Goal: Task Accomplishment & Management: Complete application form

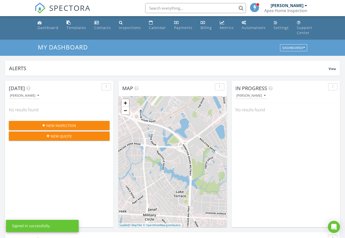
scroll to position [466, 353]
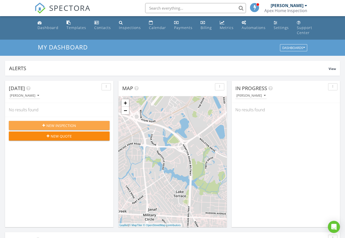
click at [39, 125] on div "New Inspection" at bounding box center [59, 125] width 93 height 5
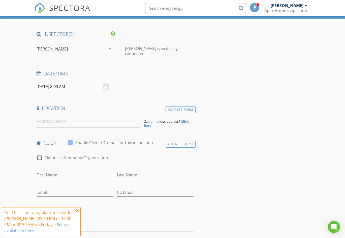
scroll to position [37, 0]
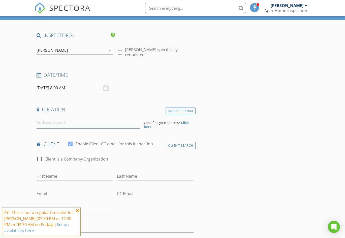
click at [103, 124] on input at bounding box center [88, 122] width 103 height 12
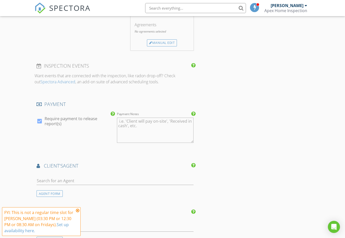
scroll to position [412, 0]
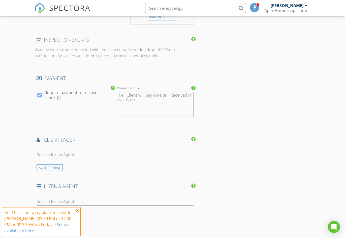
click at [63, 154] on input "text" at bounding box center [115, 154] width 157 height 8
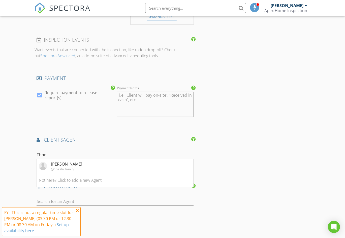
type input "Thor"
click at [78, 210] on icon at bounding box center [78, 210] width 4 height 4
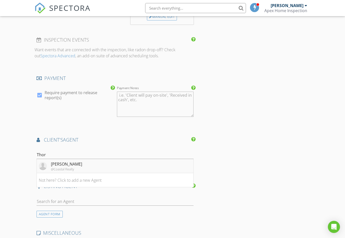
click at [59, 161] on div "Thor Manousos" at bounding box center [66, 164] width 31 height 6
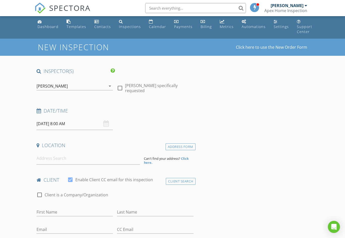
scroll to position [0, 0]
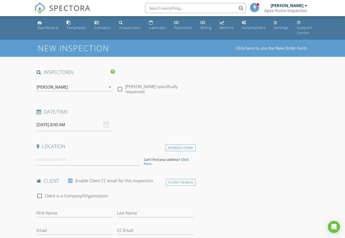
click at [80, 126] on input "08/29/2025 8:00 AM" at bounding box center [75, 124] width 76 height 12
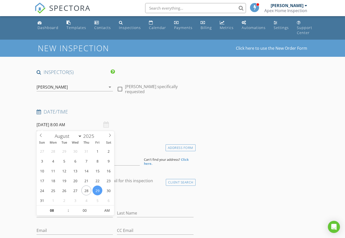
click at [80, 126] on input "08/29/2025 8:00 AM" at bounding box center [75, 124] width 76 height 12
click at [120, 115] on div "Date/Time" at bounding box center [115, 113] width 161 height 10
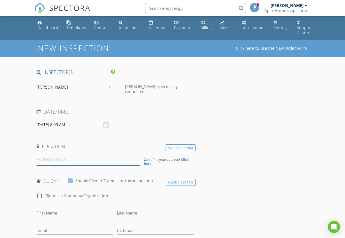
click at [124, 161] on input at bounding box center [88, 159] width 103 height 12
click at [69, 160] on input at bounding box center [88, 159] width 103 height 12
click at [107, 126] on div "08/29/2025 8:00 AM" at bounding box center [75, 124] width 76 height 12
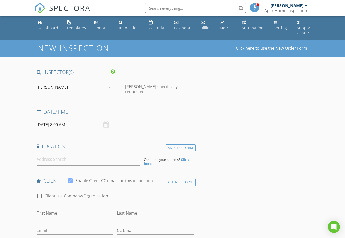
click at [80, 128] on input "08/29/2025 8:00 AM" at bounding box center [75, 124] width 76 height 12
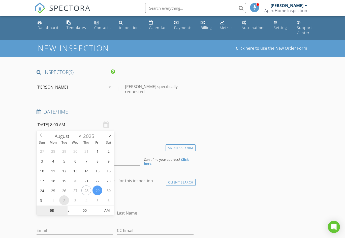
type input "09/02/2025 8:00 AM"
select select "8"
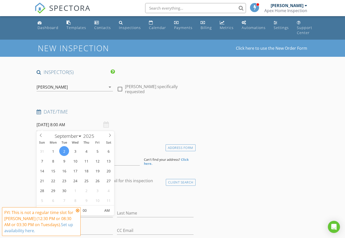
click at [64, 125] on input "09/02/2025 8:00 AM" at bounding box center [75, 124] width 76 height 12
click at [78, 210] on icon at bounding box center [78, 210] width 4 height 4
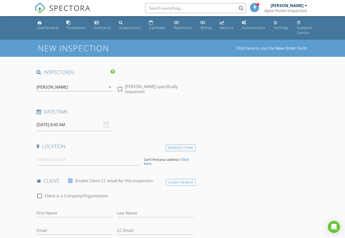
click at [65, 125] on input "09/02/2025 8:00 AM" at bounding box center [75, 124] width 76 height 12
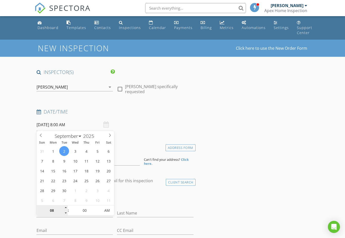
click at [59, 212] on input "08" at bounding box center [52, 210] width 31 height 10
type input "09/02/2025 9:00 AM"
type input "09"
click at [66, 207] on span at bounding box center [66, 207] width 4 height 5
type input "09/02/2025 10:00 AM"
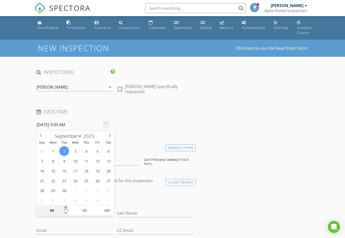
type input "10"
click at [66, 207] on span at bounding box center [66, 207] width 4 height 5
type input "[DATE] 11:00 AM"
type input "11"
click at [67, 209] on span at bounding box center [66, 207] width 4 height 5
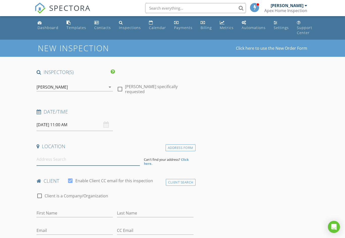
click at [61, 159] on input at bounding box center [88, 159] width 103 height 12
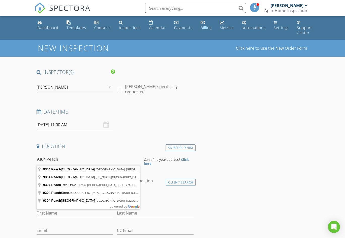
type input "9304 Peachtree Street, Norfolk, VA, USA"
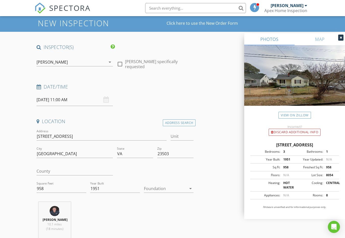
scroll to position [28, 0]
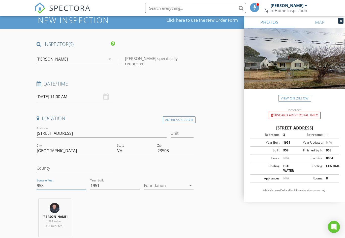
drag, startPoint x: 65, startPoint y: 181, endPoint x: 39, endPoint y: 183, distance: 26.5
click at [39, 183] on input "958" at bounding box center [62, 185] width 50 height 8
drag, startPoint x: 56, startPoint y: 190, endPoint x: 54, endPoint y: 185, distance: 6.0
click at [56, 190] on div "Square Feet 958" at bounding box center [62, 187] width 50 height 13
drag, startPoint x: 51, startPoint y: 180, endPoint x: 48, endPoint y: 183, distance: 4.1
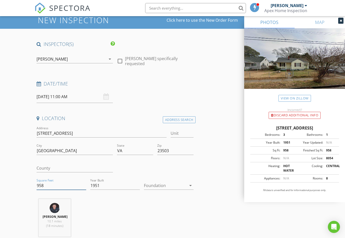
click at [48, 183] on input "958" at bounding box center [62, 185] width 50 height 8
click at [50, 184] on input "958" at bounding box center [62, 185] width 50 height 8
drag, startPoint x: 44, startPoint y: 184, endPoint x: 31, endPoint y: 182, distance: 13.4
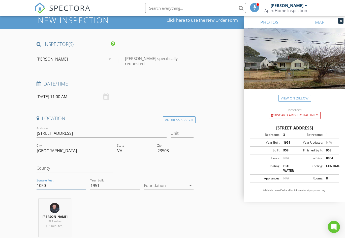
type input "1050"
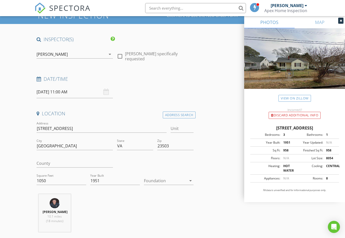
scroll to position [55, 0]
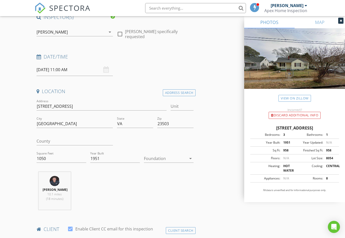
click at [165, 155] on div at bounding box center [165, 158] width 43 height 8
click at [303, 70] on img at bounding box center [294, 64] width 101 height 73
click at [167, 155] on div at bounding box center [165, 158] width 43 height 8
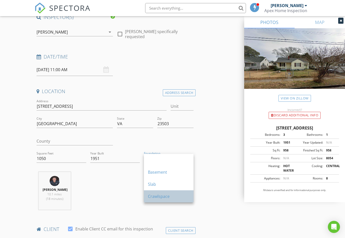
click at [157, 192] on div "Crawlspace" at bounding box center [169, 196] width 42 height 12
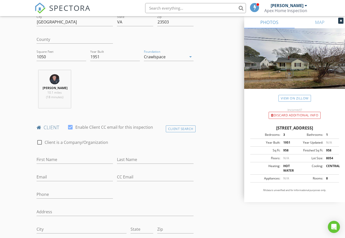
scroll to position [218, 0]
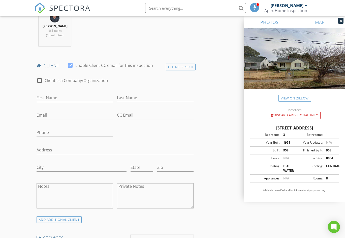
click at [54, 96] on input "First Name" at bounding box center [75, 97] width 76 height 8
type input "[PERSON_NAME]"
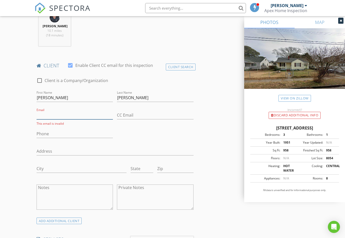
click at [55, 117] on input "Email" at bounding box center [75, 115] width 76 height 8
click at [53, 134] on input "Phone" at bounding box center [75, 133] width 76 height 8
type input "[PHONE_NUMBER]"
drag, startPoint x: 63, startPoint y: 121, endPoint x: 64, endPoint y: 115, distance: 5.9
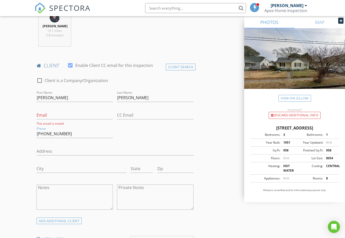
click at [63, 121] on div "This email is invalid" at bounding box center [75, 123] width 76 height 4
click at [64, 115] on input "Email" at bounding box center [75, 115] width 76 height 8
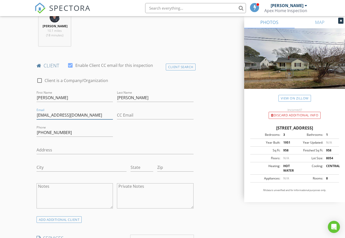
type input "Seafarersimmons@gmail.com"
click at [87, 135] on input "[PHONE_NUMBER]" at bounding box center [75, 132] width 76 height 8
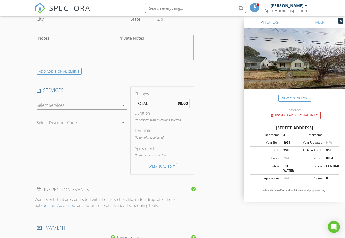
scroll to position [402, 0]
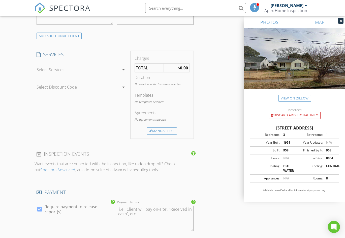
click at [65, 64] on div "check_box_outline_blank Residential Inspection 4999 sqft or less check_box_outl…" at bounding box center [82, 70] width 90 height 16
click at [66, 72] on div at bounding box center [78, 69] width 83 height 8
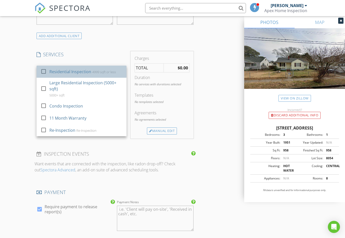
click at [65, 70] on div "Residential Inspection" at bounding box center [70, 72] width 42 height 6
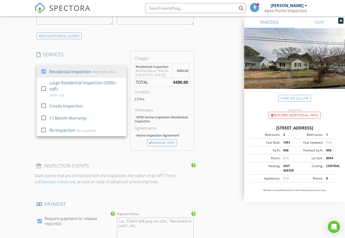
click at [25, 75] on div "New Inspection Click here to use the New Order Form INSPECTOR(S) check_box Brad…" at bounding box center [172, 158] width 345 height 1041
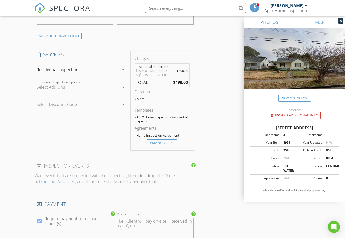
click at [45, 87] on div at bounding box center [78, 87] width 83 height 8
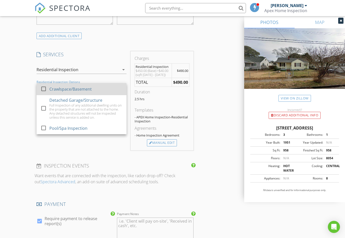
click at [45, 89] on div at bounding box center [43, 88] width 9 height 9
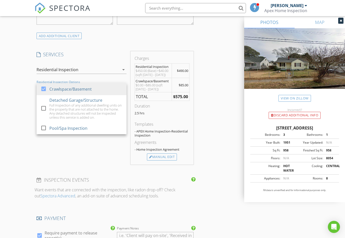
click at [20, 94] on div "New Inspection Click here to use the New Order Form INSPECTOR(S) check_box Brad…" at bounding box center [172, 165] width 345 height 1055
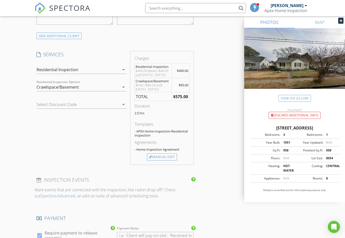
click at [52, 105] on div at bounding box center [75, 104] width 76 height 8
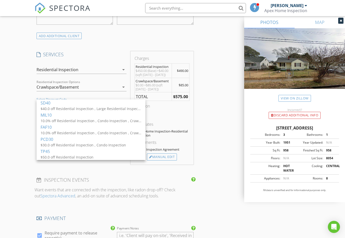
click at [32, 115] on div "New Inspection Click here to use the New Order Form INSPECTOR(S) check_box Brad…" at bounding box center [172, 165] width 345 height 1055
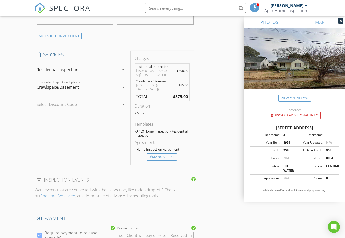
click at [24, 134] on div "New Inspection Click here to use the New Order Form INSPECTOR(S) check_box Brad…" at bounding box center [172, 165] width 345 height 1055
click at [43, 113] on div "SERVICES check_box Residential Inspection 4999 sqft or less check_box_outline_b…" at bounding box center [82, 107] width 94 height 113
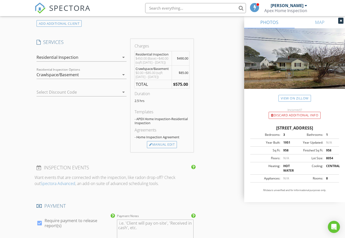
scroll to position [417, 0]
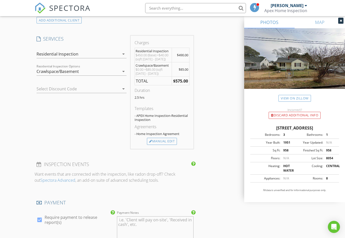
click at [77, 89] on div at bounding box center [75, 89] width 76 height 8
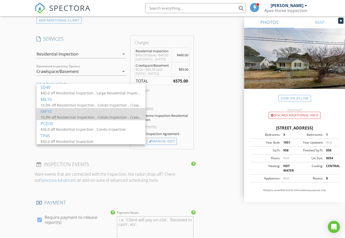
click at [70, 117] on div "10.0% off Residential Inspection , Condo Inspection , Crawlspace/Basement, Deta…" at bounding box center [91, 116] width 101 height 5
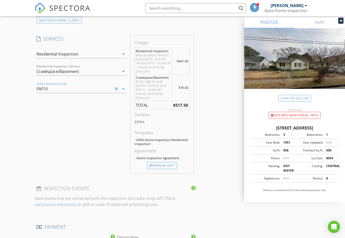
click at [109, 69] on div "Crawlspace/Basement" at bounding box center [78, 71] width 83 height 8
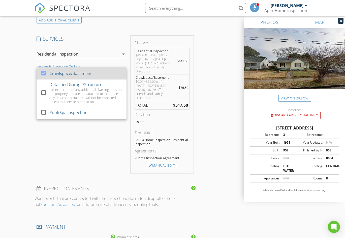
click at [44, 73] on div at bounding box center [43, 73] width 9 height 9
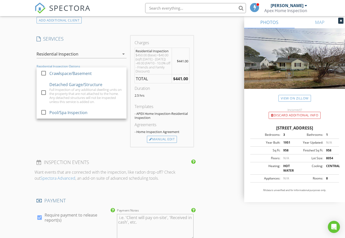
click at [35, 140] on div "INSPECTOR(S) check_box Brad Meyer PRIMARY Brad Meyer arrow_drop_down check_box_…" at bounding box center [115, 143] width 161 height 982
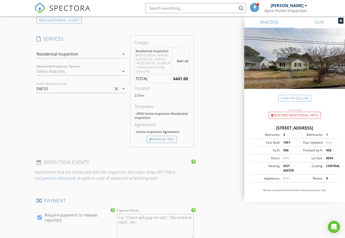
click at [52, 95] on div at bounding box center [82, 96] width 90 height 3
click at [50, 89] on div "FAF10" at bounding box center [75, 89] width 76 height 8
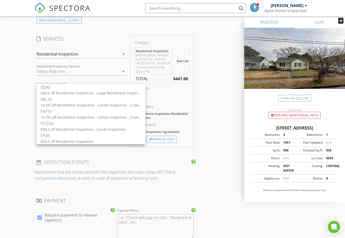
click at [62, 66] on div "check_box_outline_blank Crawlspace/Basement check_box_outline_blank Detached Ga…" at bounding box center [82, 72] width 90 height 16
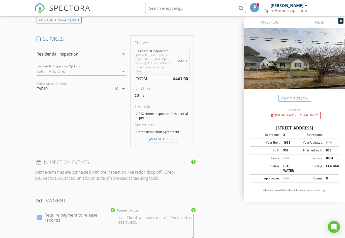
click at [117, 88] on icon "clear" at bounding box center [116, 89] width 6 height 6
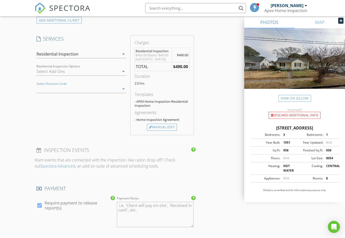
click at [38, 114] on div "SERVICES check_box Residential Inspection 4999 sqft or less check_box_outline_b…" at bounding box center [82, 85] width 94 height 99
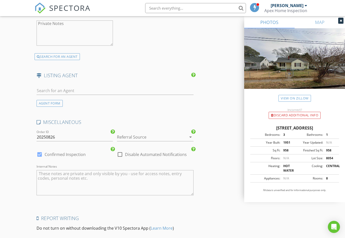
scroll to position [782, 0]
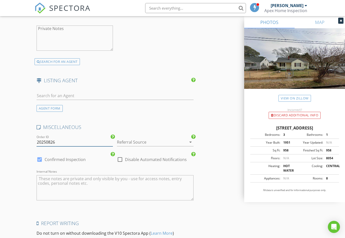
click at [65, 142] on input "20250826" at bounding box center [75, 142] width 76 height 8
type input "20250902"
click at [137, 141] on div at bounding box center [148, 142] width 62 height 8
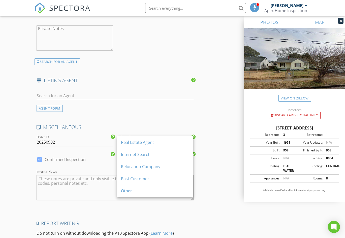
click at [145, 146] on div "Real Estate Agent" at bounding box center [155, 142] width 68 height 12
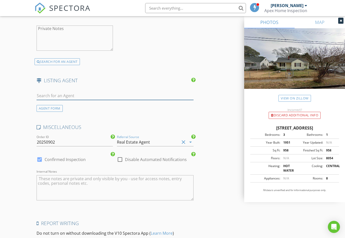
click at [159, 92] on input "text" at bounding box center [115, 95] width 157 height 8
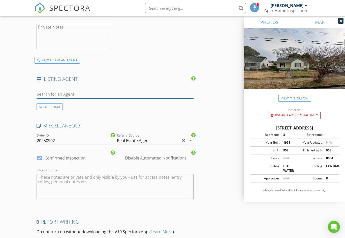
scroll to position [827, 0]
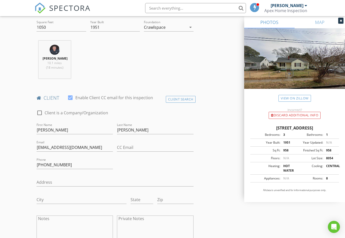
scroll to position [82, 0]
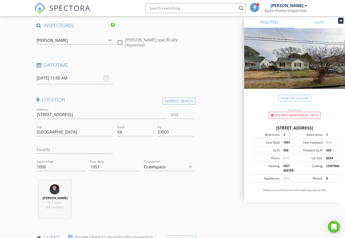
scroll to position [0, 0]
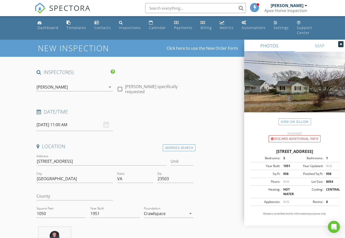
click at [194, 124] on div "Date/Time 09/02/2025 11:00 AM" at bounding box center [115, 119] width 161 height 22
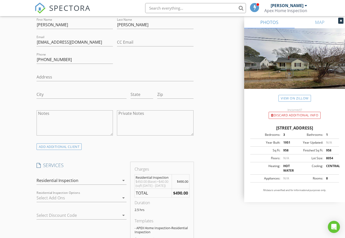
click at [193, 143] on div "ADD ADDITIONAL client" at bounding box center [115, 146] width 161 height 7
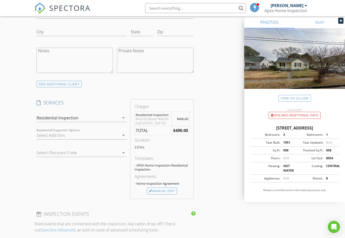
scroll to position [386, 0]
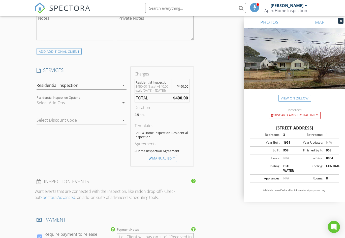
click at [211, 118] on div "INSPECTOR(S) check_box Brad Meyer PRIMARY Brad Meyer arrow_drop_down check_box_…" at bounding box center [173, 183] width 276 height 1000
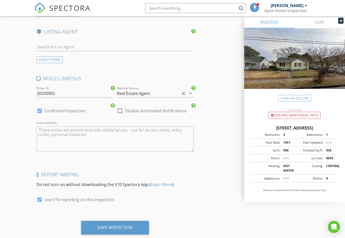
scroll to position [841, 0]
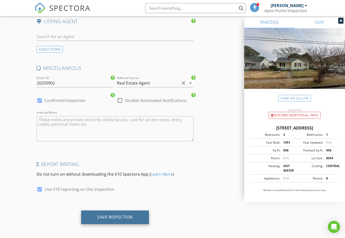
click at [103, 211] on div "Save Inspection" at bounding box center [115, 217] width 68 height 14
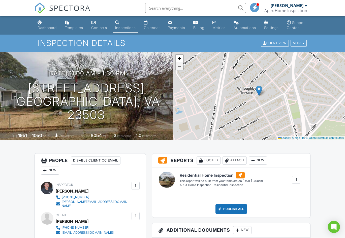
click at [183, 70] on link "−" at bounding box center [180, 66] width 8 height 8
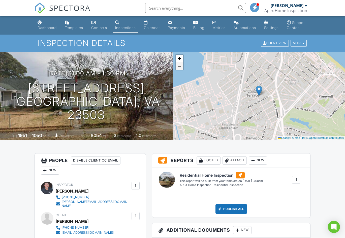
click at [180, 69] on span "−" at bounding box center [179, 66] width 3 height 6
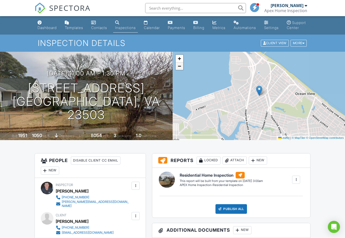
click at [180, 69] on span "−" at bounding box center [179, 66] width 3 height 6
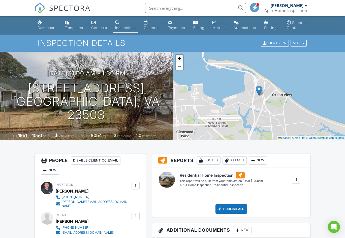
click at [179, 61] on span "+" at bounding box center [179, 58] width 3 height 6
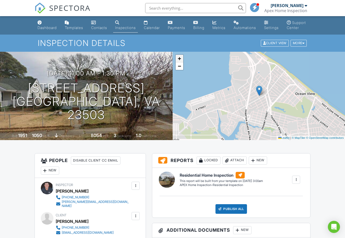
click at [179, 61] on span "+" at bounding box center [179, 58] width 3 height 6
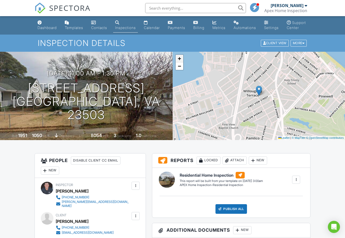
click at [179, 61] on span "+" at bounding box center [179, 58] width 3 height 6
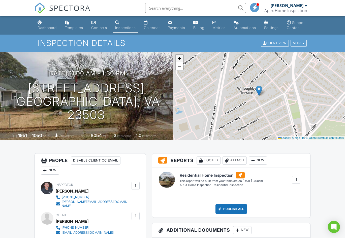
click at [179, 61] on span "+" at bounding box center [179, 58] width 3 height 6
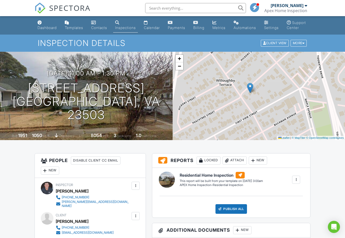
drag, startPoint x: 257, startPoint y: 104, endPoint x: 248, endPoint y: 102, distance: 9.5
click at [248, 102] on div "+ − Leaflet | © MapTiler © OpenStreetMap contributors" at bounding box center [259, 96] width 173 height 88
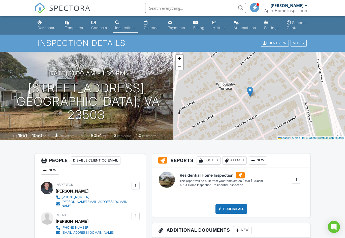
drag, startPoint x: 235, startPoint y: 113, endPoint x: 235, endPoint y: 125, distance: 12.6
click at [235, 125] on div "+ − Leaflet | © MapTiler © OpenStreetMap contributors" at bounding box center [259, 96] width 173 height 88
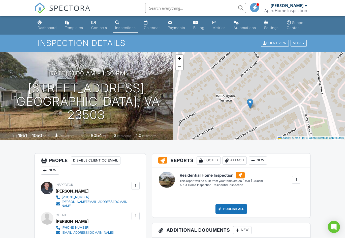
drag, startPoint x: 241, startPoint y: 117, endPoint x: 240, endPoint y: 103, distance: 13.9
click at [240, 102] on div "+ − Leaflet | © MapTiler © OpenStreetMap contributors" at bounding box center [259, 96] width 173 height 88
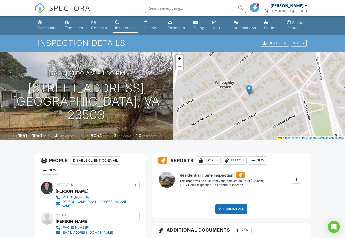
click at [238, 106] on div "+ − Leaflet | © MapTiler © OpenStreetMap contributors" at bounding box center [259, 96] width 173 height 88
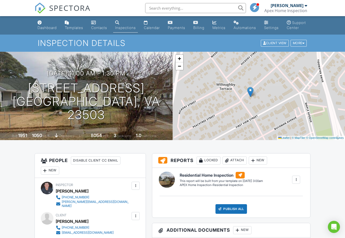
drag, startPoint x: 236, startPoint y: 108, endPoint x: 238, endPoint y: 111, distance: 3.5
click at [238, 111] on div "+ − Leaflet | © MapTiler © OpenStreetMap contributors" at bounding box center [259, 96] width 173 height 88
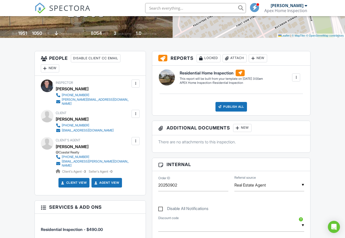
scroll to position [141, 0]
